Goal: Information Seeking & Learning: Compare options

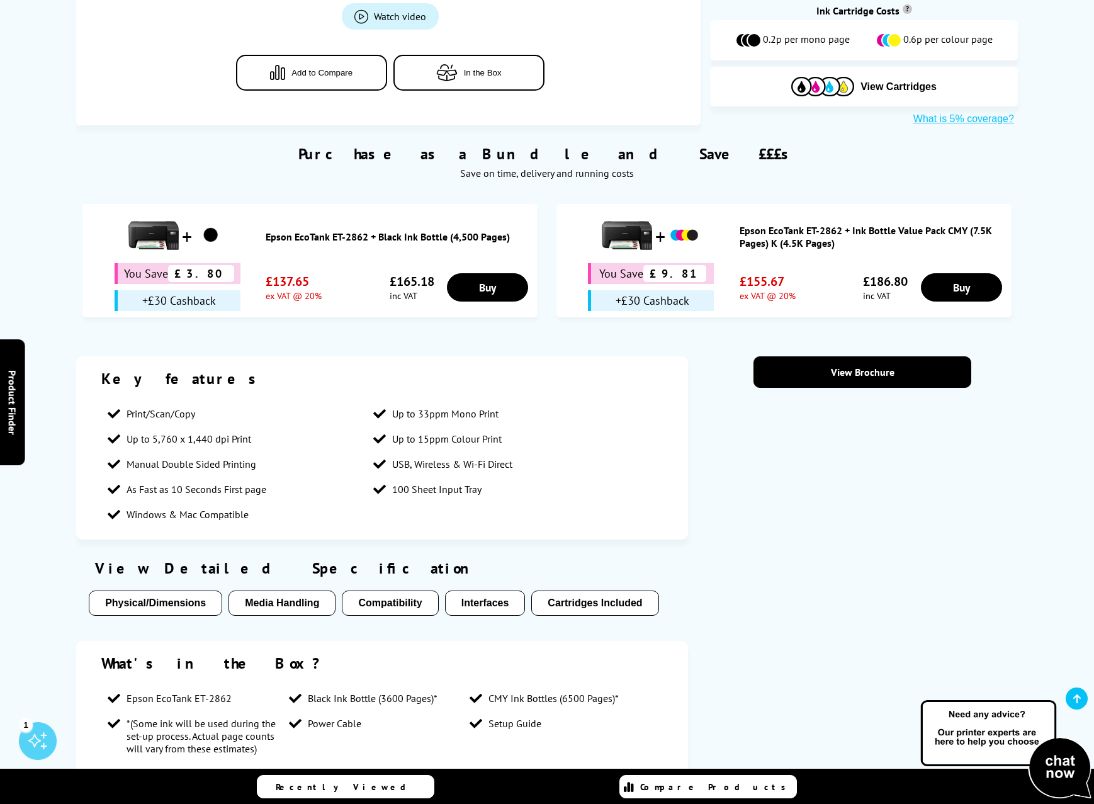
scroll to position [806, 0]
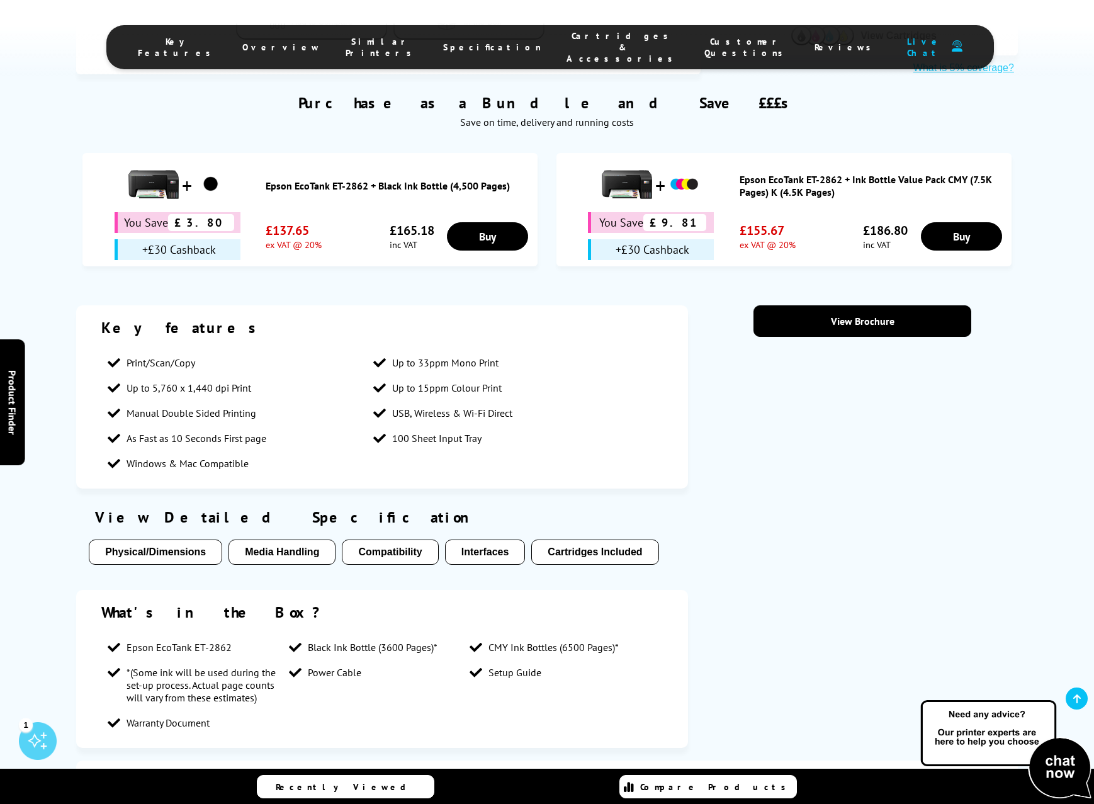
click at [291, 539] on button "Media Handling" at bounding box center [281, 551] width 107 height 25
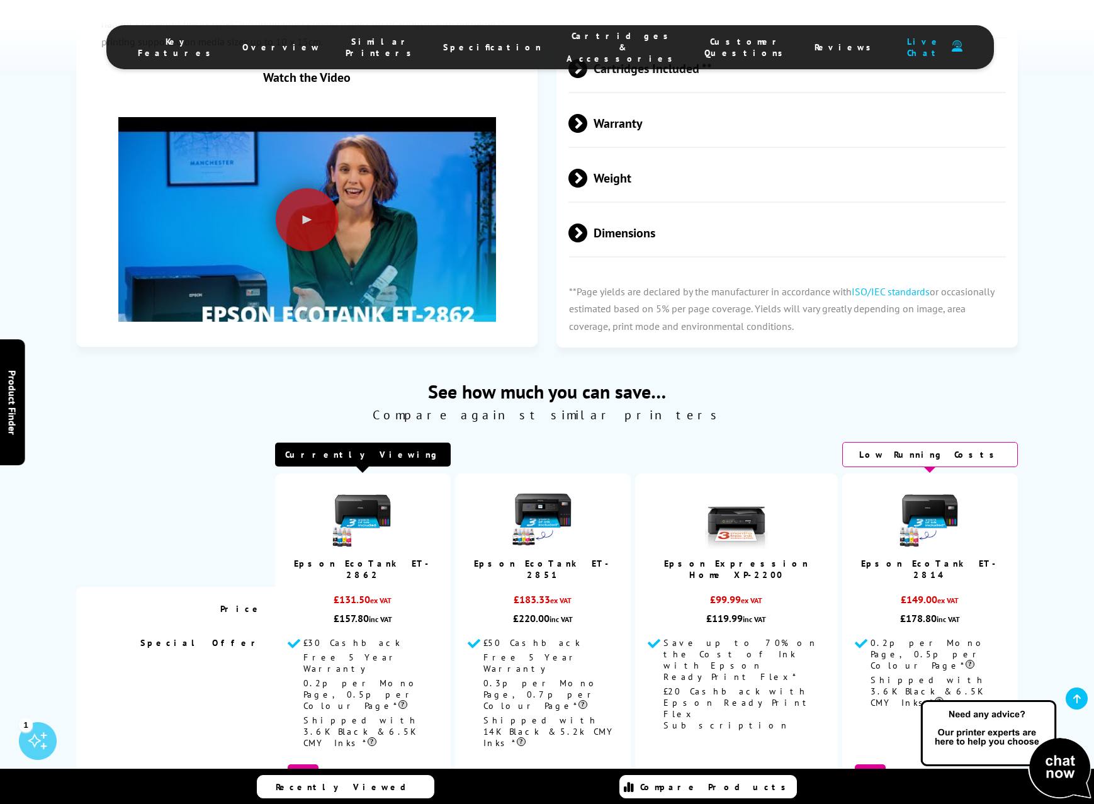
scroll to position [3093, 0]
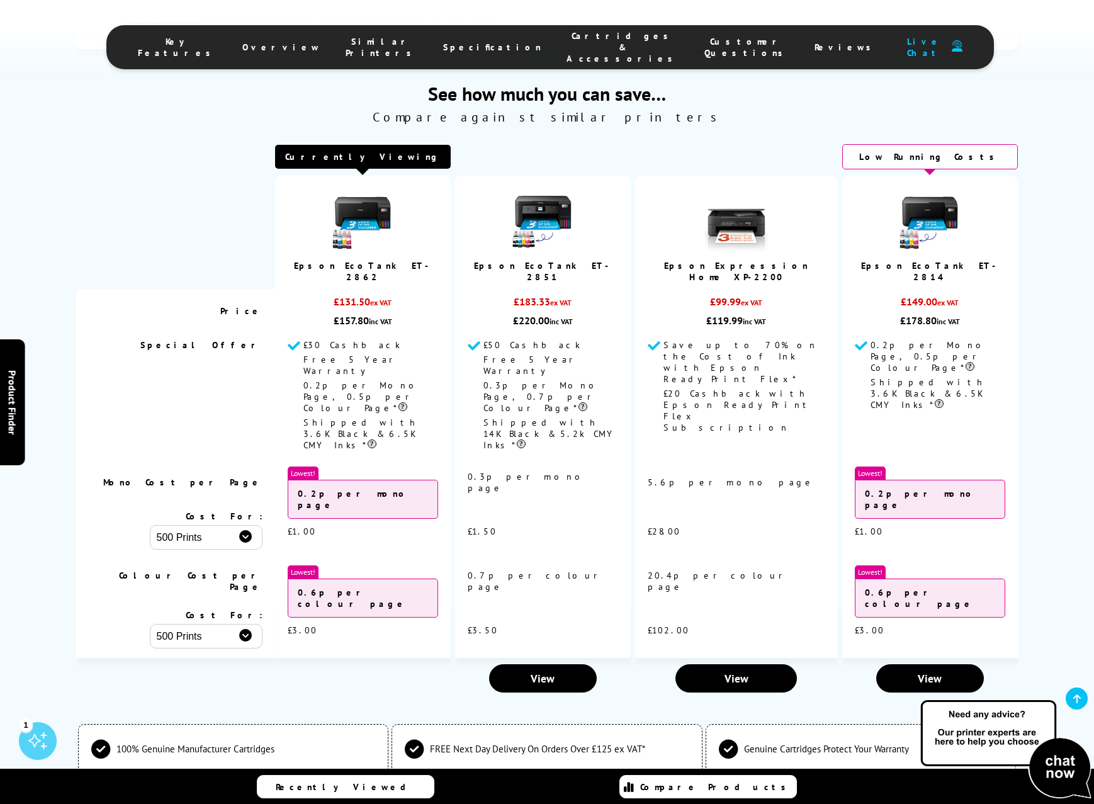
click at [564, 188] on img at bounding box center [542, 219] width 63 height 63
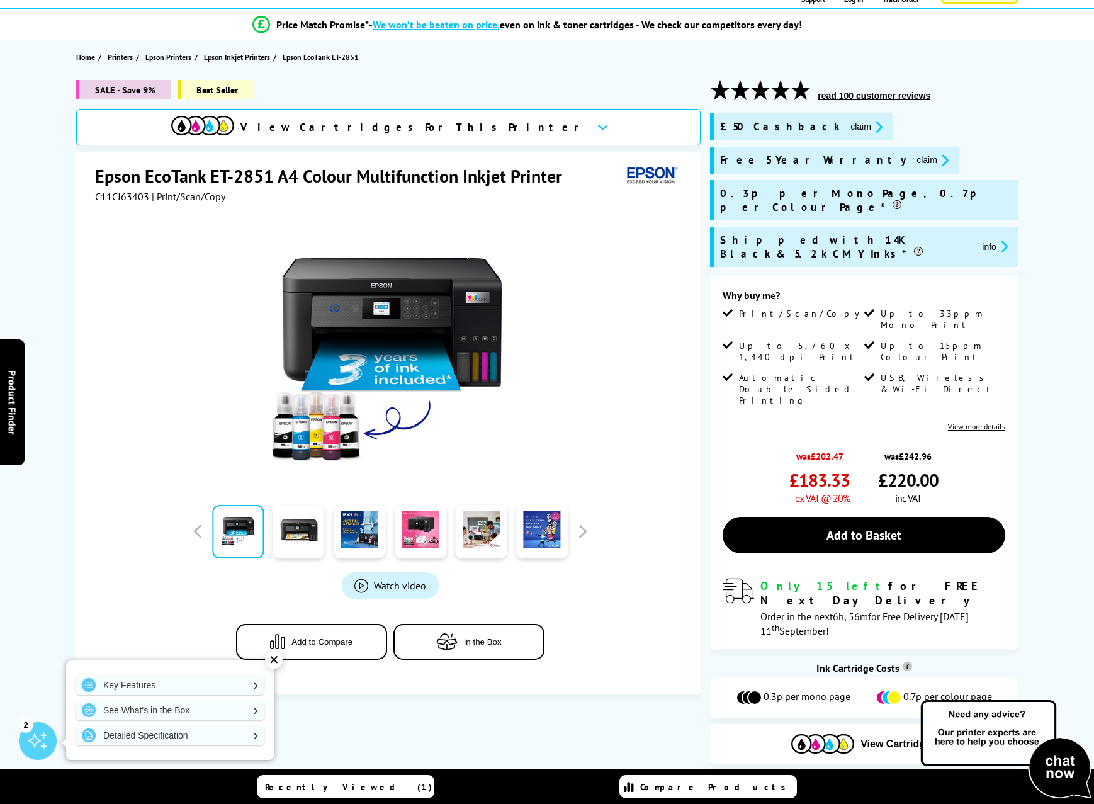
scroll to position [242, 0]
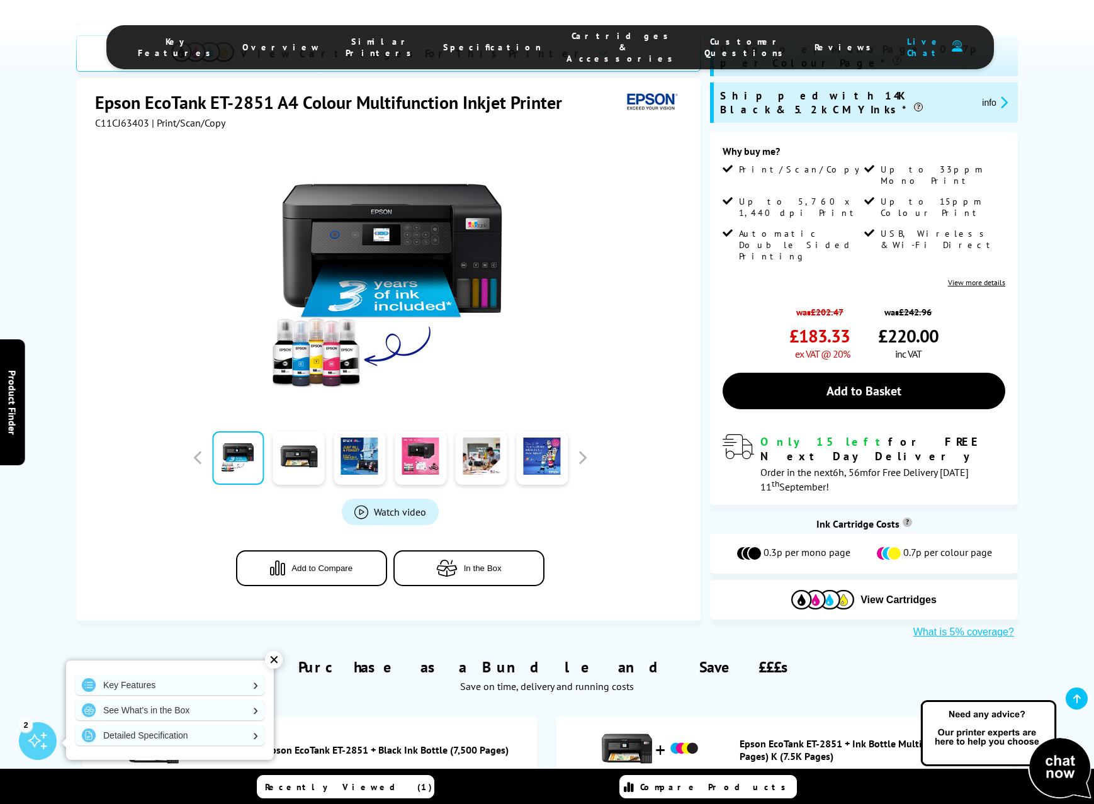
click at [273, 658] on div "✕" at bounding box center [274, 660] width 18 height 18
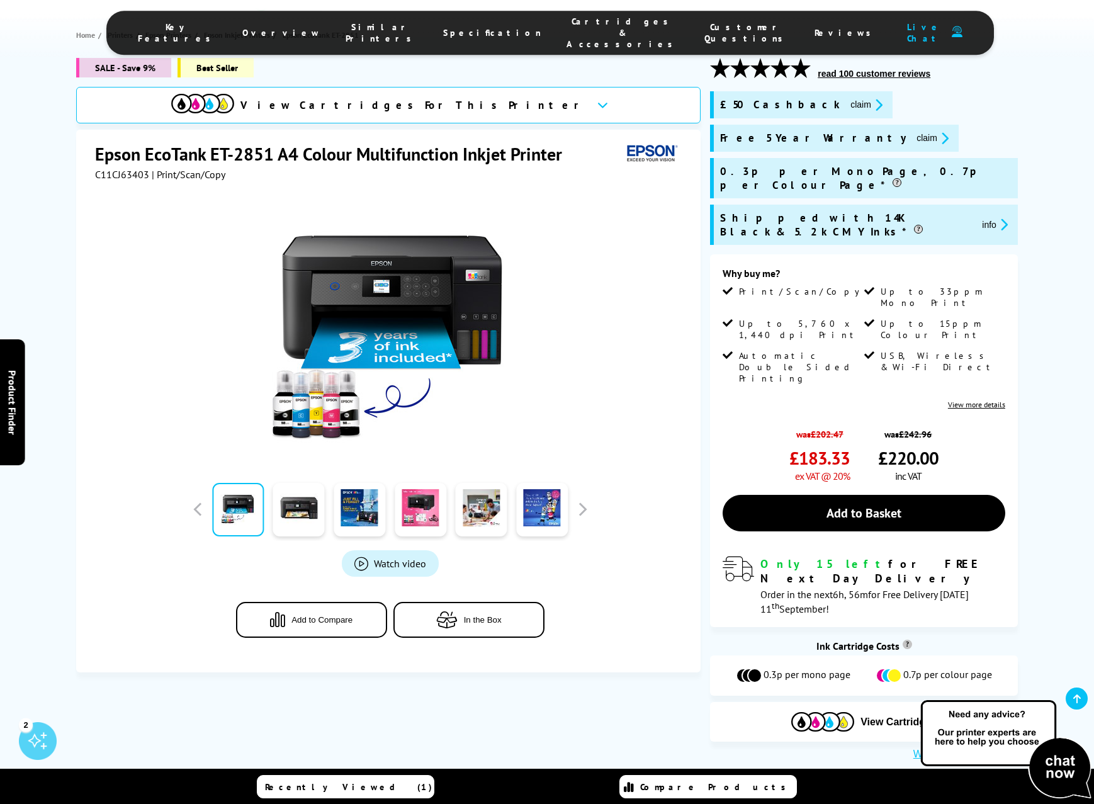
scroll to position [174, 0]
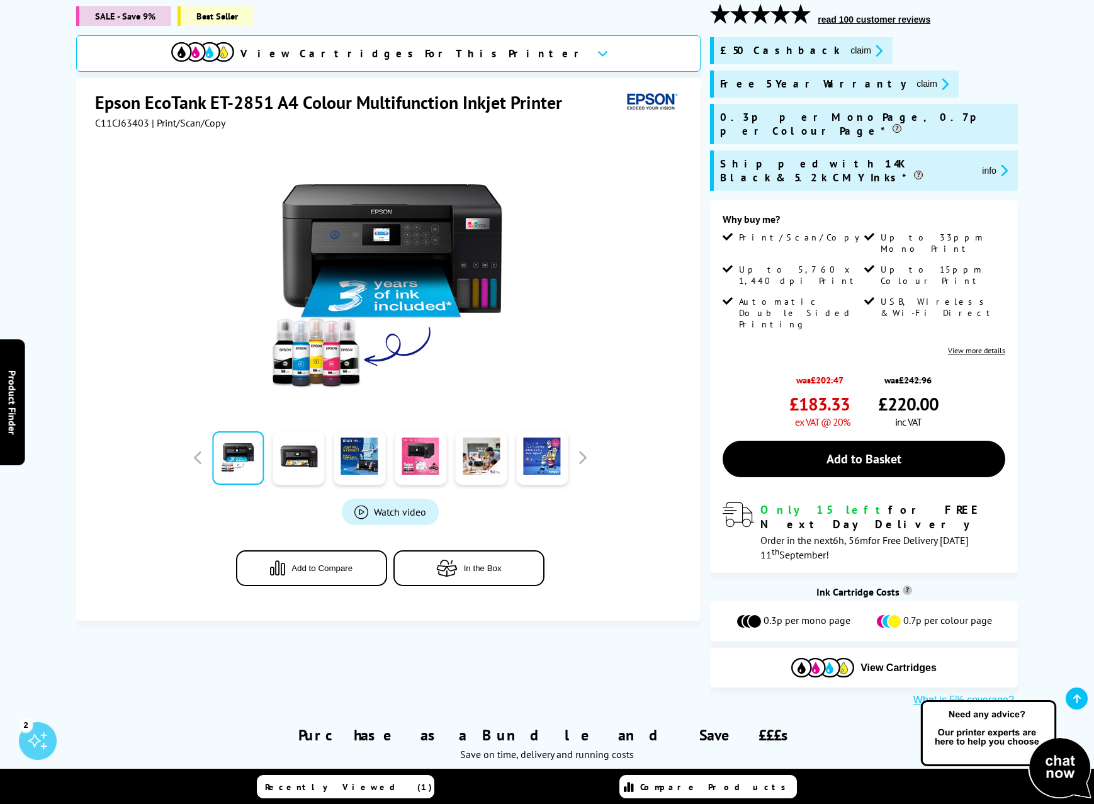
click at [597, 55] on icon at bounding box center [602, 53] width 11 height 7
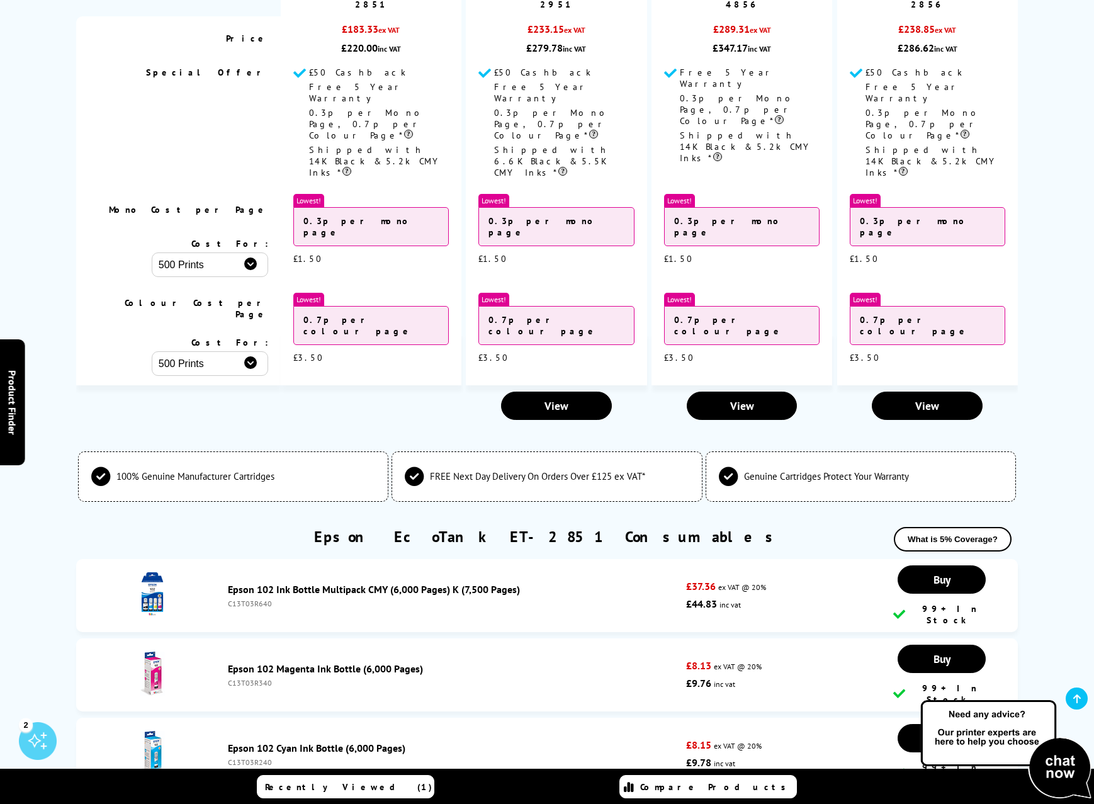
scroll to position [3375, 0]
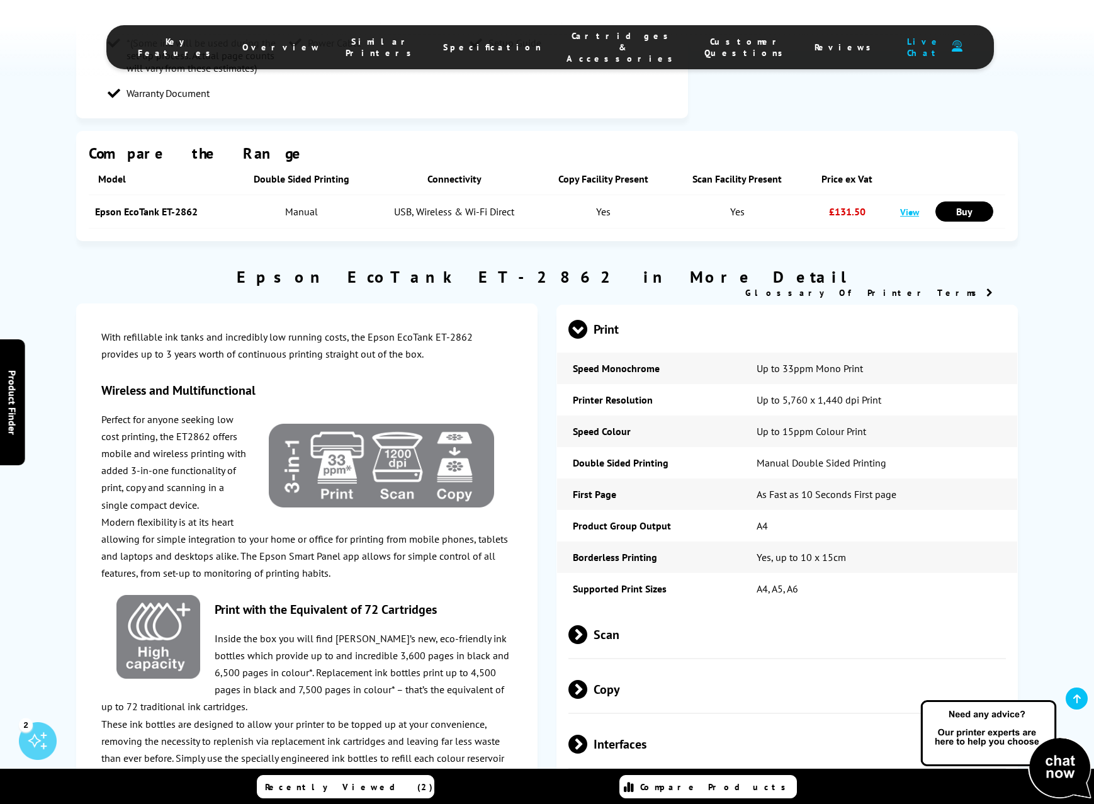
scroll to position [1438, 0]
